Goal: Find specific page/section: Find specific page/section

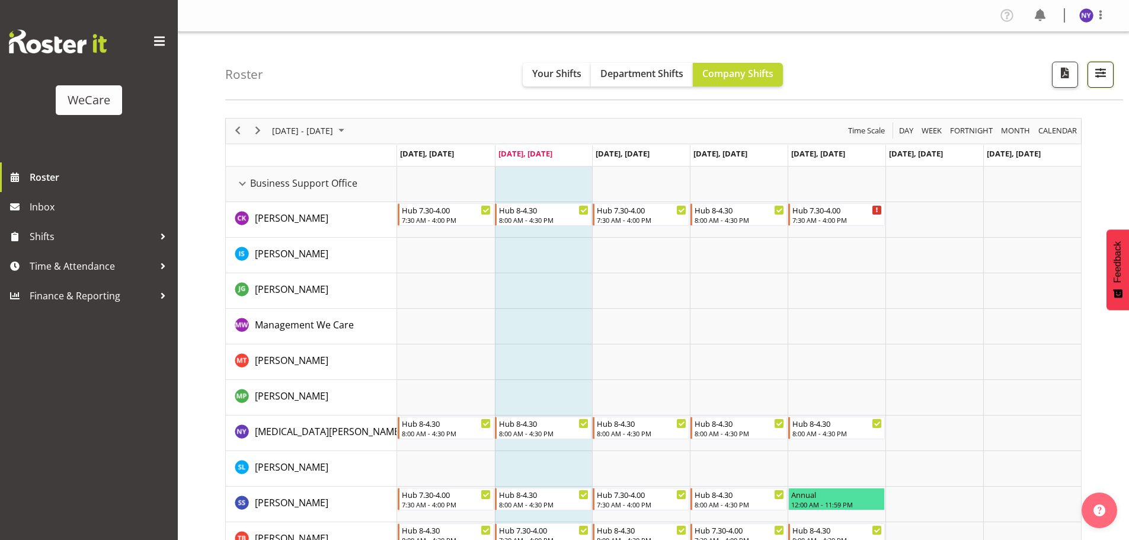
click at [1109, 79] on button "button" at bounding box center [1100, 75] width 26 height 26
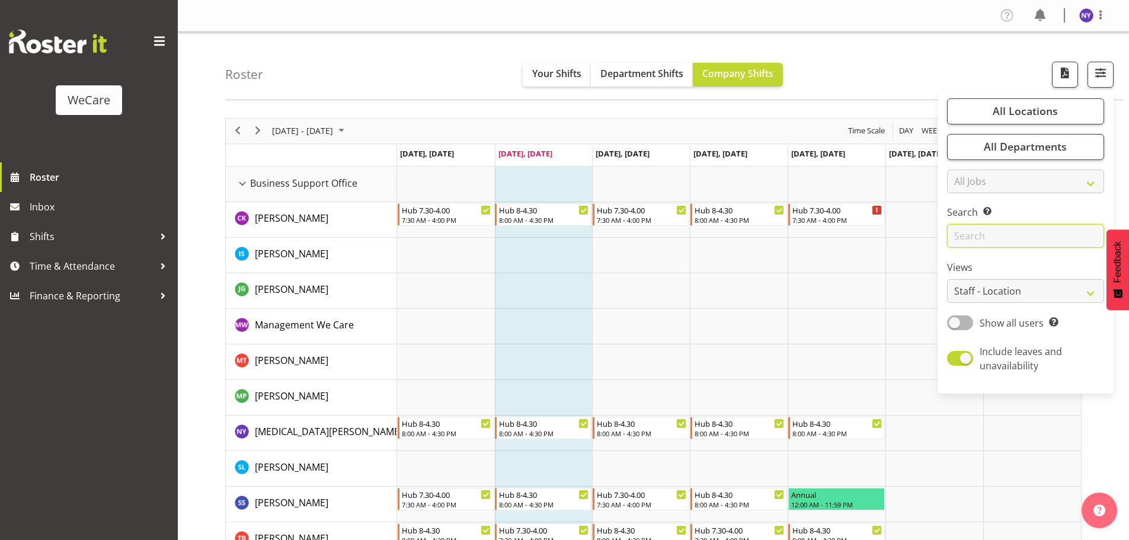
click at [987, 231] on input "text" at bounding box center [1025, 236] width 157 height 24
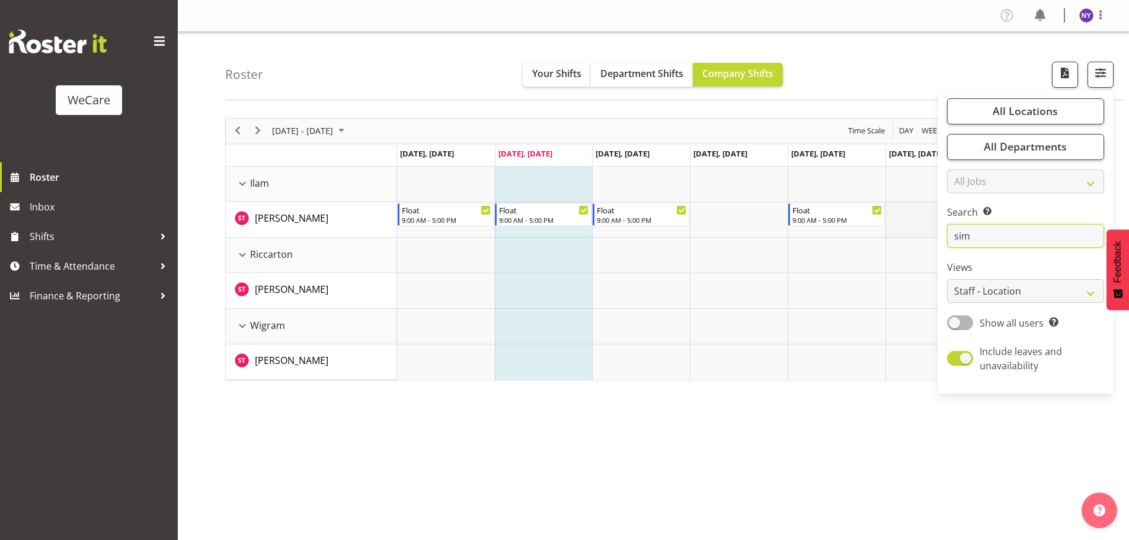
drag, startPoint x: 952, startPoint y: 233, endPoint x: 910, endPoint y: 231, distance: 41.5
click at [911, 232] on div "Roster Your Shifts Department Shifts Company Shifts All Locations Clear Busines…" at bounding box center [653, 307] width 951 height 551
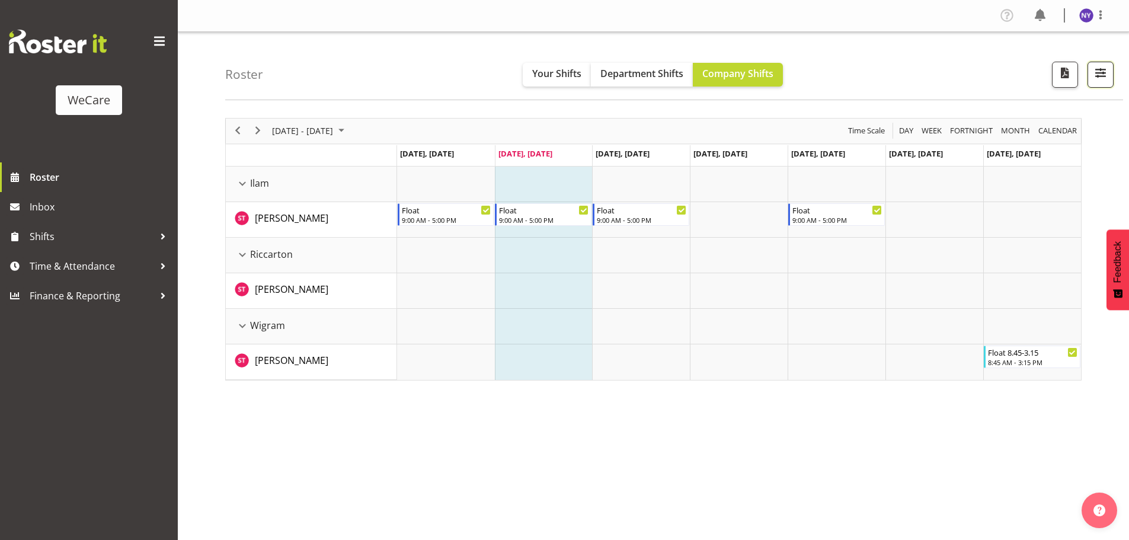
click at [1096, 82] on button "button" at bounding box center [1100, 75] width 26 height 26
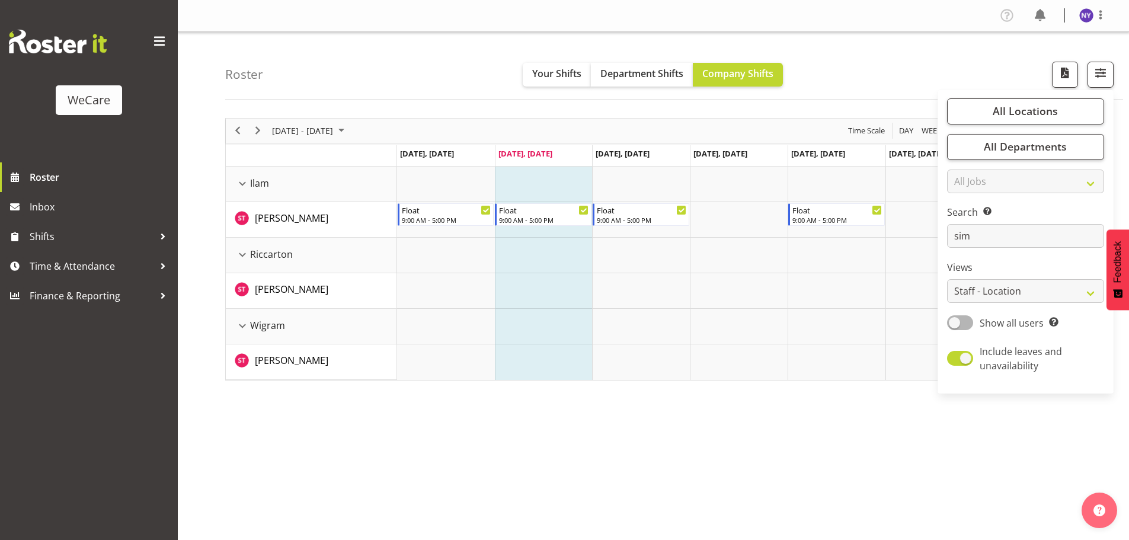
drag, startPoint x: 968, startPoint y: 231, endPoint x: 939, endPoint y: 233, distance: 29.1
click at [939, 233] on div "All Locations Clear Business Support Office [GEOGRAPHIC_DATA] Ilam [GEOGRAPHIC_…" at bounding box center [1025, 242] width 176 height 294
click at [981, 240] on input "sim" at bounding box center [1025, 236] width 157 height 24
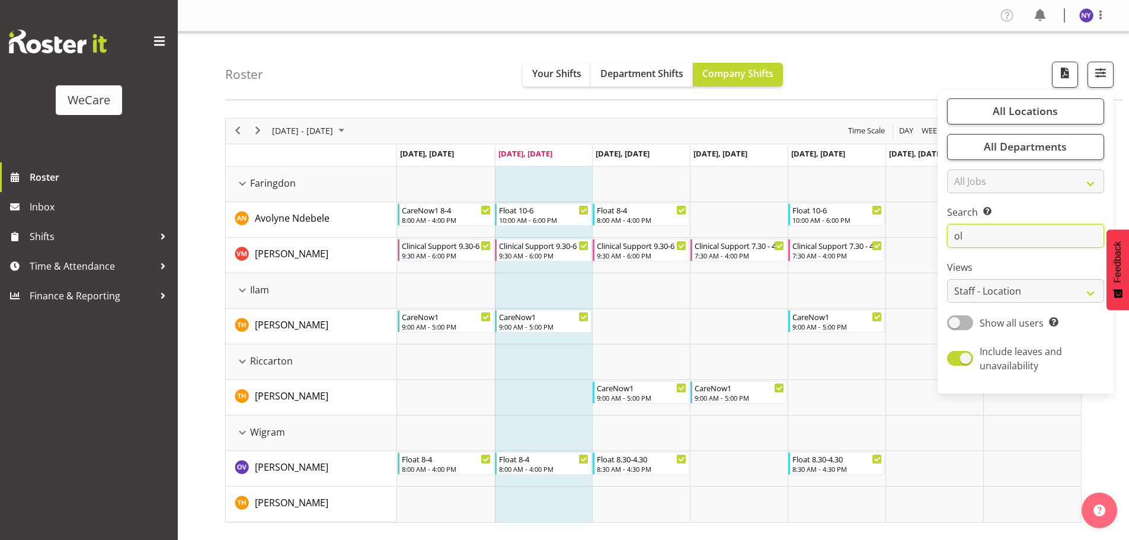
type input "o"
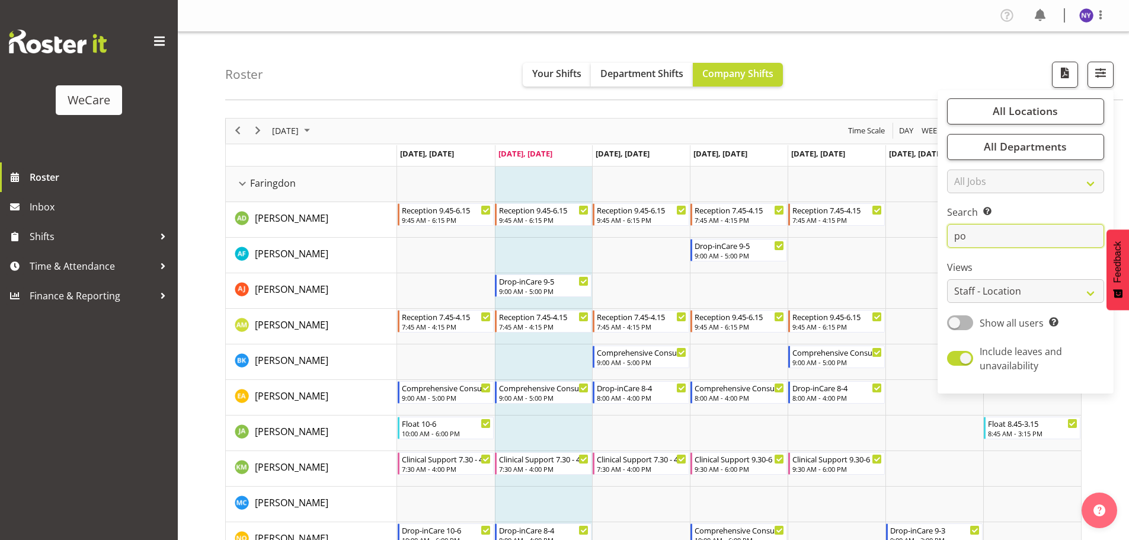
type input "poo"
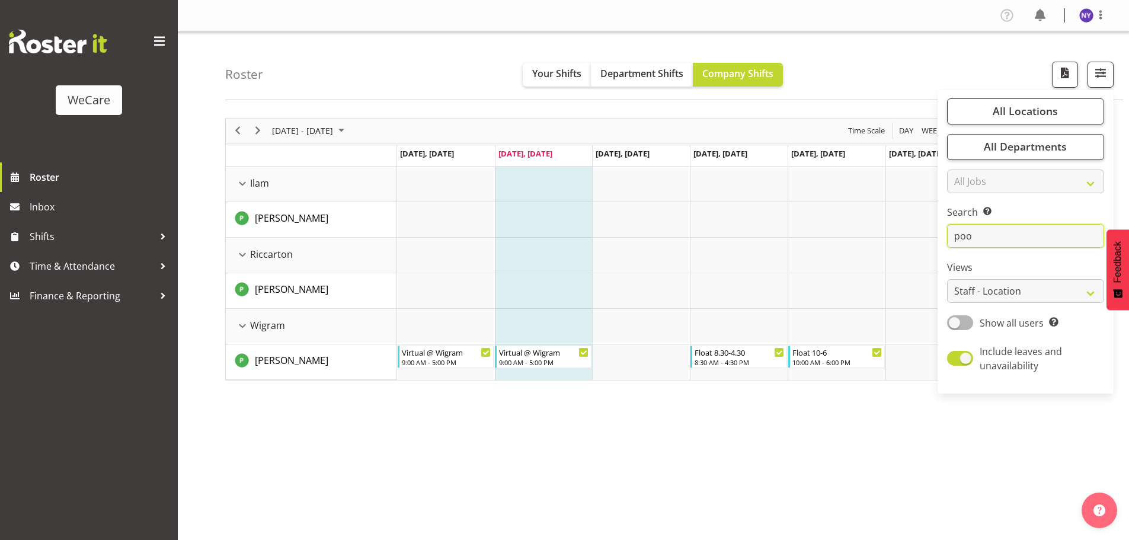
drag, startPoint x: 991, startPoint y: 238, endPoint x: 926, endPoint y: 244, distance: 64.8
click at [926, 244] on div "Roster Your Shifts Department Shifts Company Shifts All Locations Clear Busines…" at bounding box center [653, 307] width 951 height 551
